Goal: Transaction & Acquisition: Purchase product/service

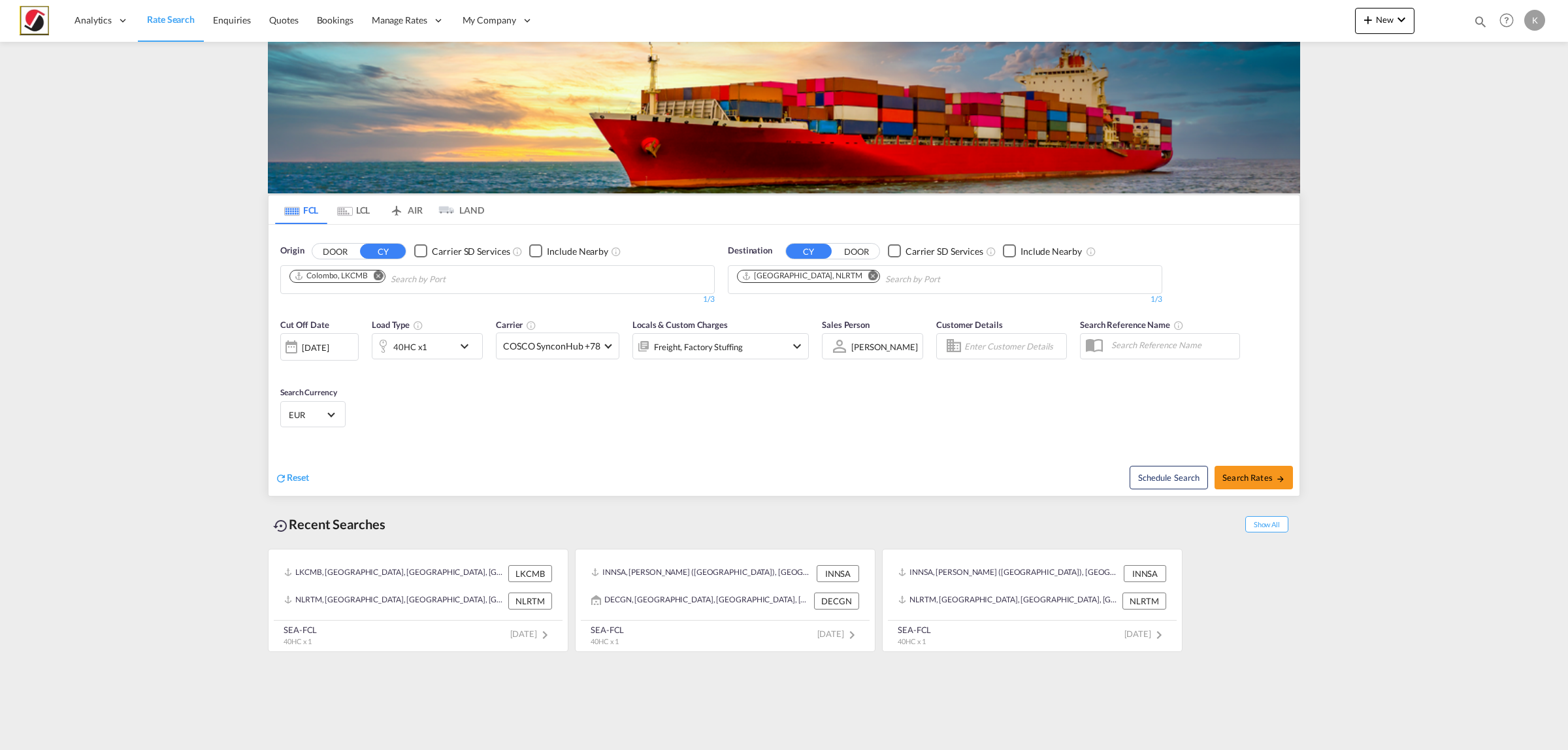
click at [377, 280] on md-icon "Remove" at bounding box center [379, 276] width 10 height 10
type input "keel"
click at [373, 322] on div "[PERSON_NAME] ([GEOGRAPHIC_DATA]) [GEOGRAPHIC_DATA], Province of [GEOGRAPHIC_DA…" at bounding box center [390, 312] width 248 height 45
click at [392, 360] on div "Cut Off Date [DATE] [DATE] Load Type 40HC x1 Carrier COSCO SynconHub +78 Online…" at bounding box center [545, 346] width 528 height 55
click at [396, 353] on div "40HC x1" at bounding box center [410, 346] width 34 height 18
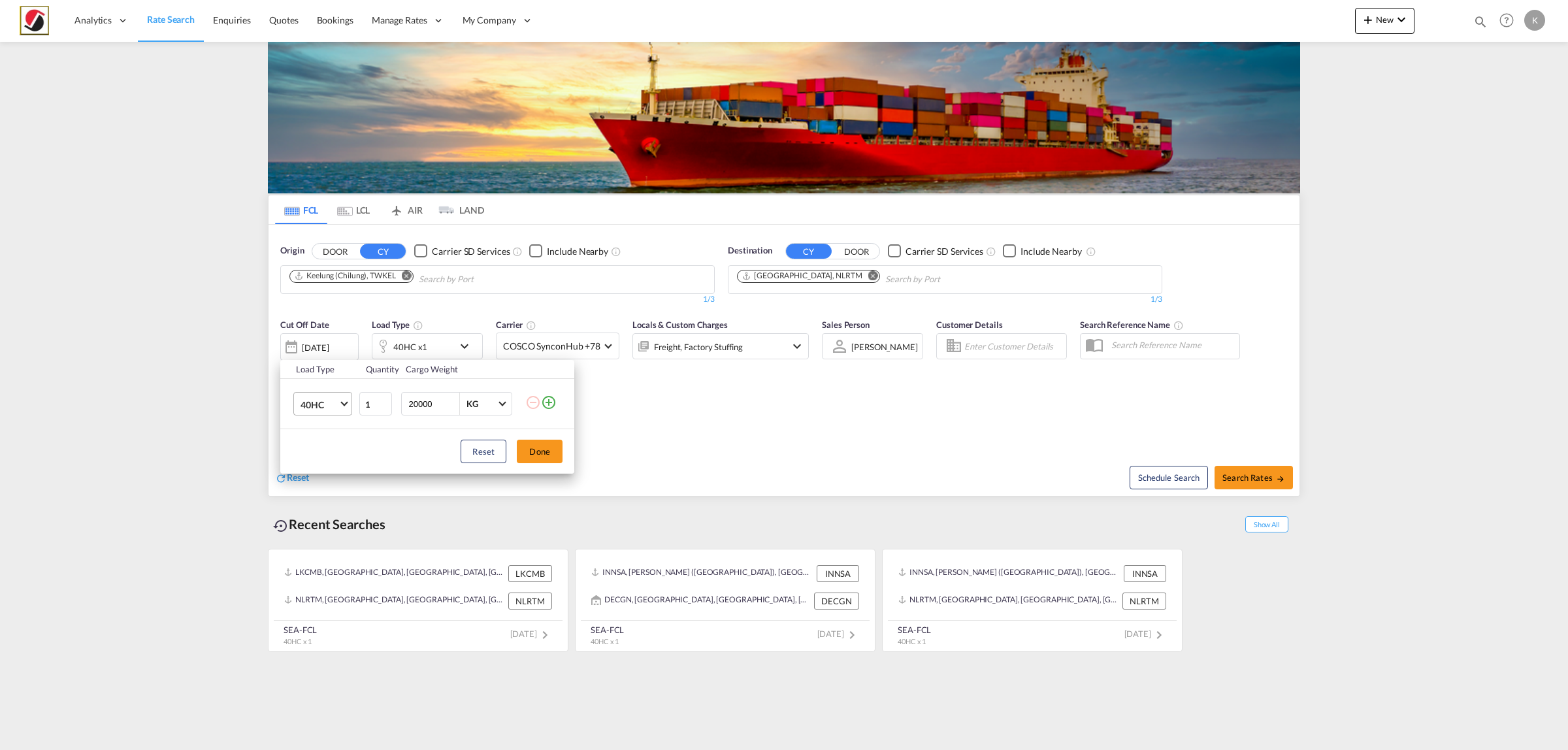
click at [341, 403] on md-select-value "40HC" at bounding box center [325, 404] width 52 height 22
click at [321, 335] on div "20GP" at bounding box center [312, 342] width 23 height 13
drag, startPoint x: 417, startPoint y: 406, endPoint x: 390, endPoint y: 404, distance: 27.1
click at [390, 404] on tr "20GP 1 20000 KG KG" at bounding box center [427, 404] width 294 height 51
type input "9000"
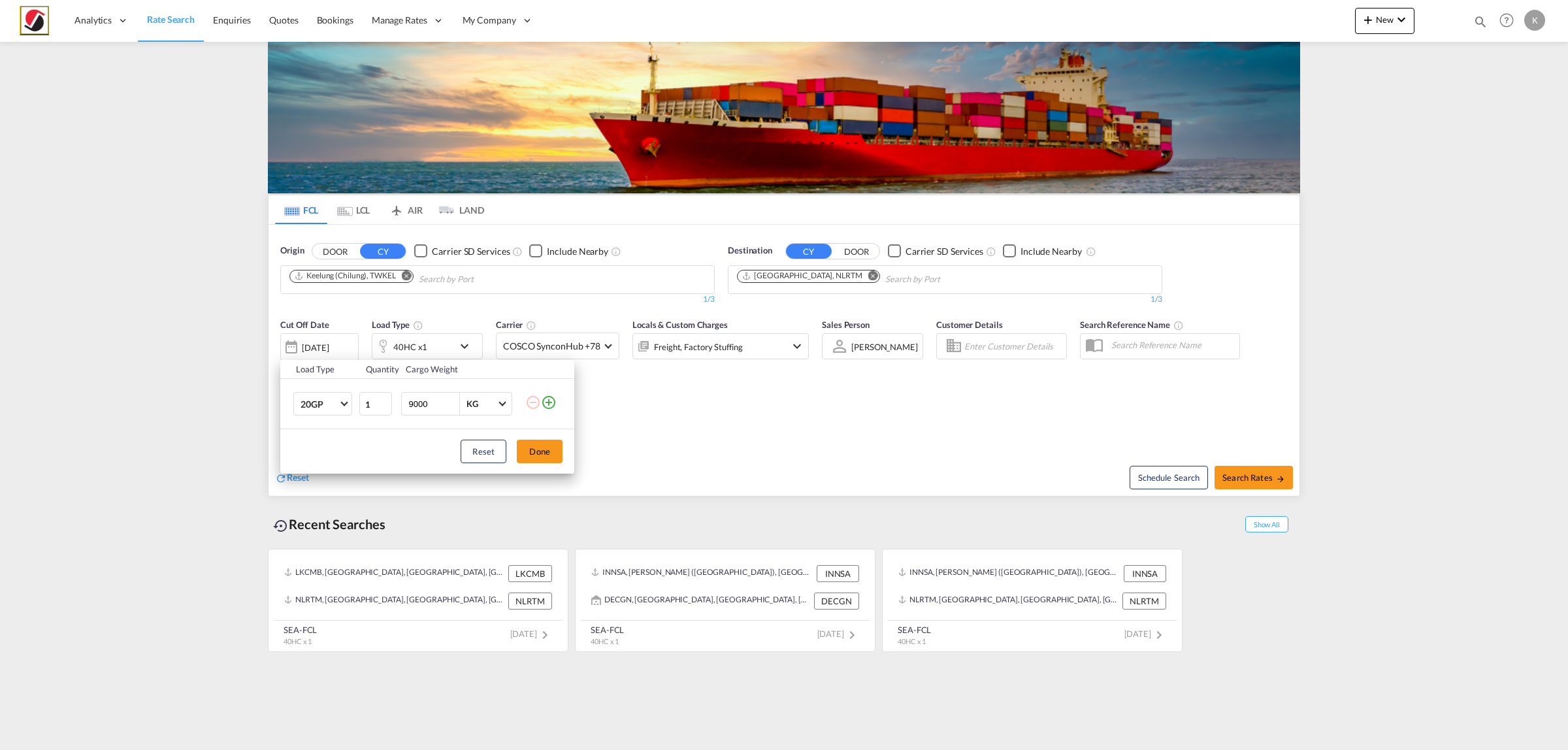
click at [530, 451] on button "Done" at bounding box center [540, 451] width 46 height 24
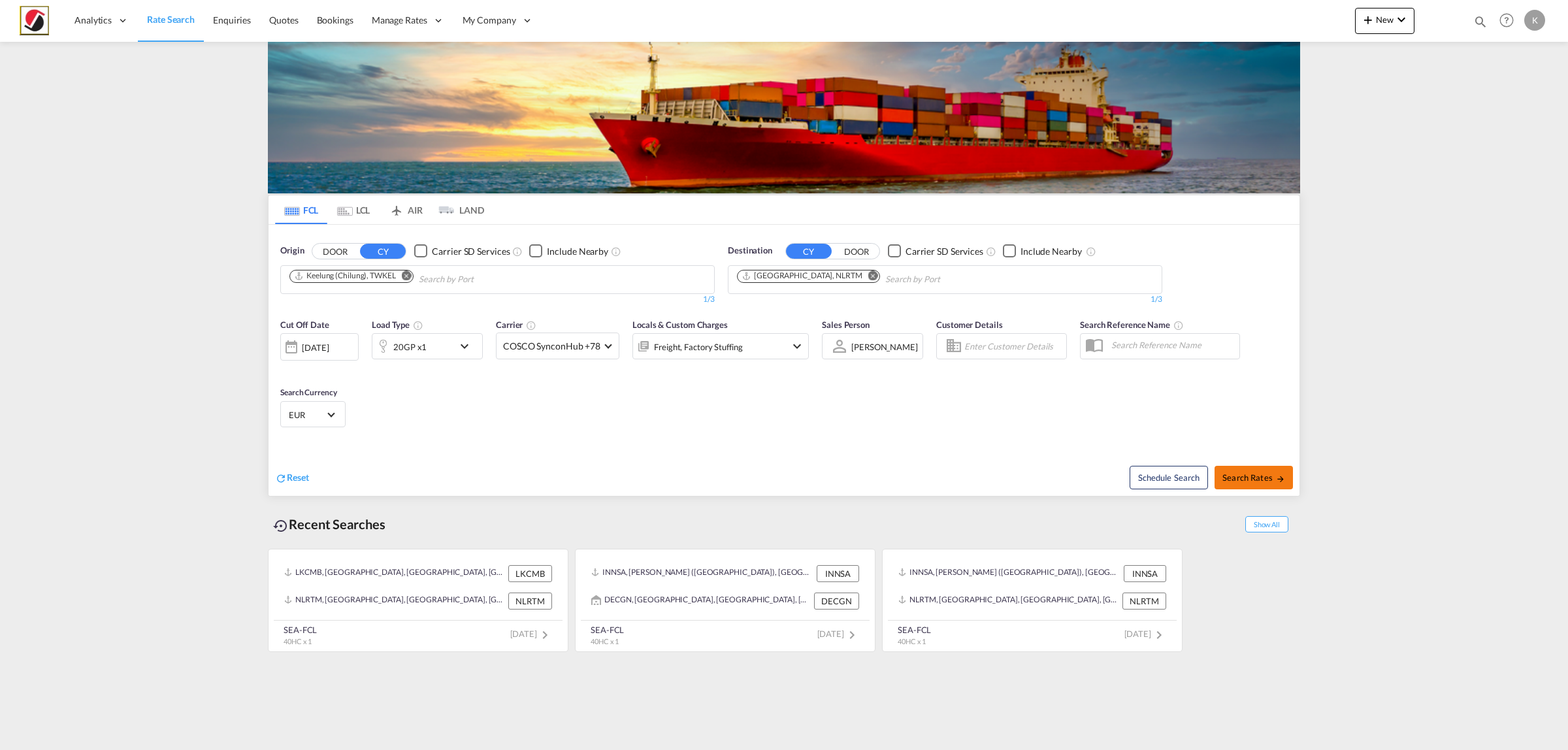
click at [1269, 479] on span "Search Rates" at bounding box center [1254, 477] width 63 height 10
type input "TWKEL to NLRTM / [DATE]"
